Goal: Find specific page/section: Find specific page/section

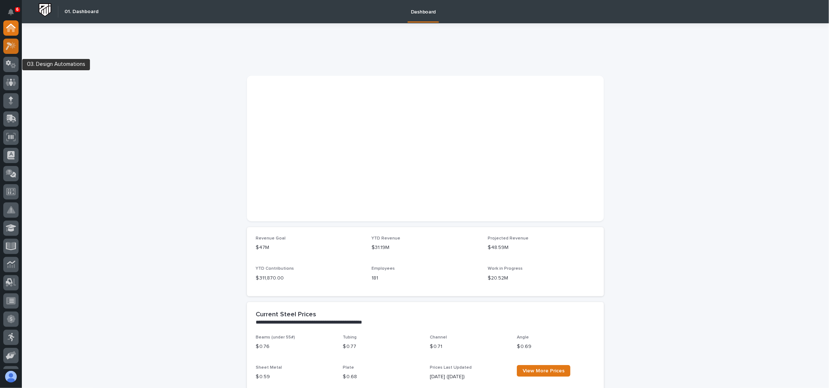
click at [7, 48] on icon at bounding box center [9, 46] width 7 height 8
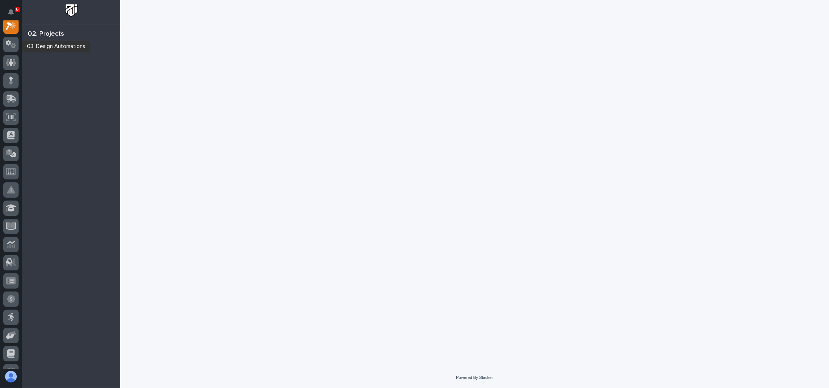
scroll to position [18, 0]
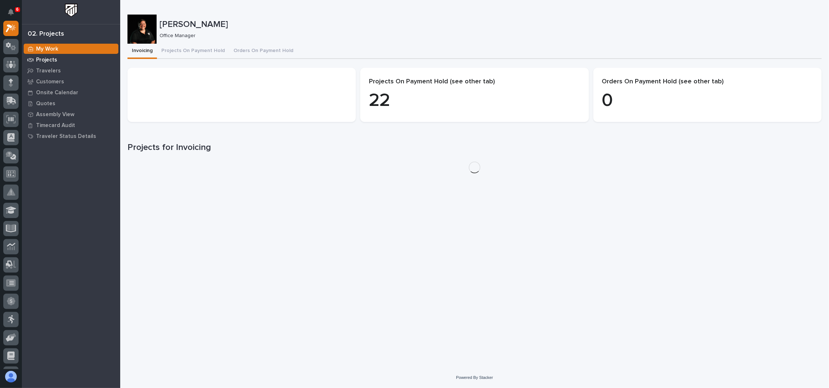
click at [51, 61] on p "Projects" at bounding box center [46, 60] width 21 height 7
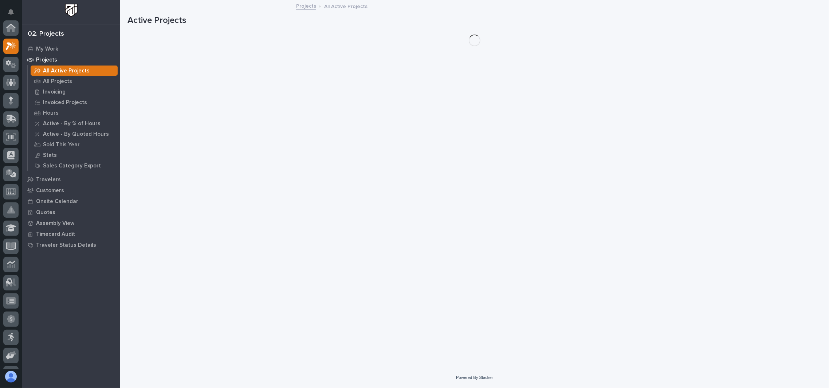
scroll to position [18, 0]
click at [64, 77] on div "All Projects" at bounding box center [74, 81] width 87 height 10
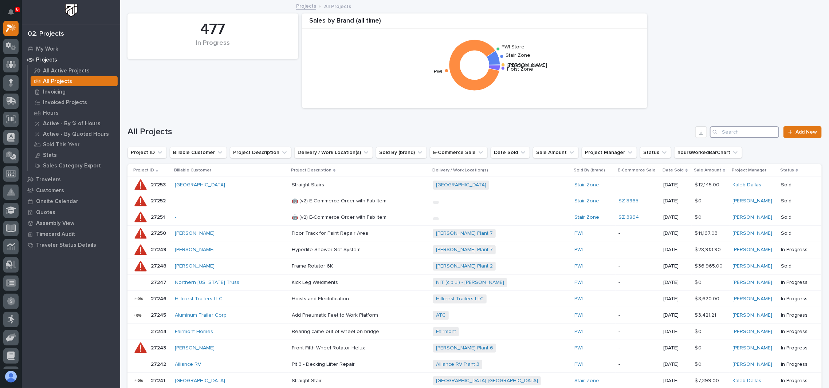
click at [750, 131] on input "Search" at bounding box center [744, 132] width 69 height 12
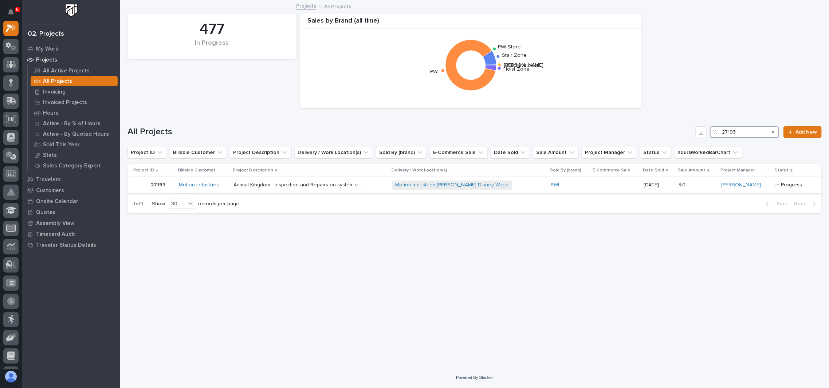
type input "27193"
click at [160, 186] on p "27193" at bounding box center [159, 185] width 16 height 8
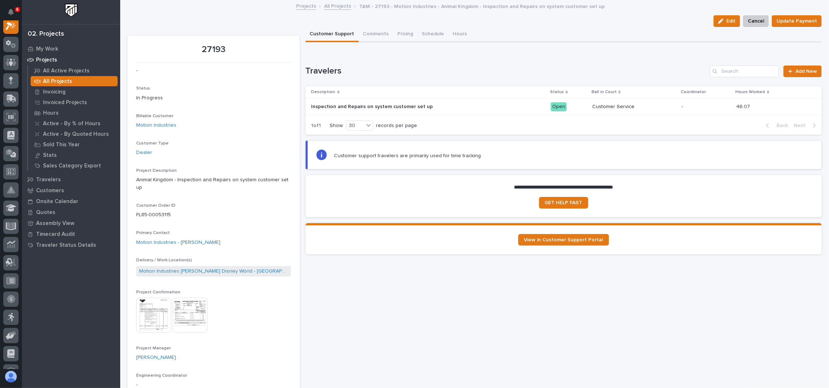
scroll to position [18, 0]
